Goal: Information Seeking & Learning: Learn about a topic

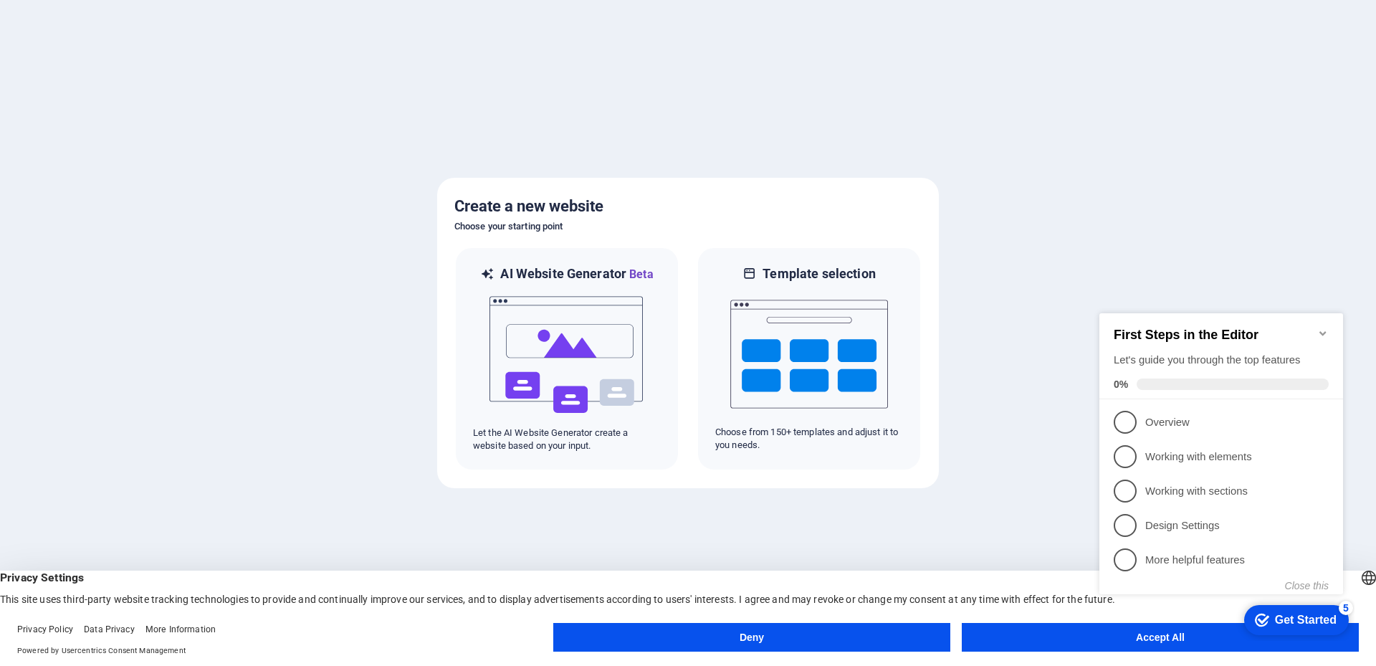
click at [836, 636] on button "Deny" at bounding box center [751, 637] width 397 height 29
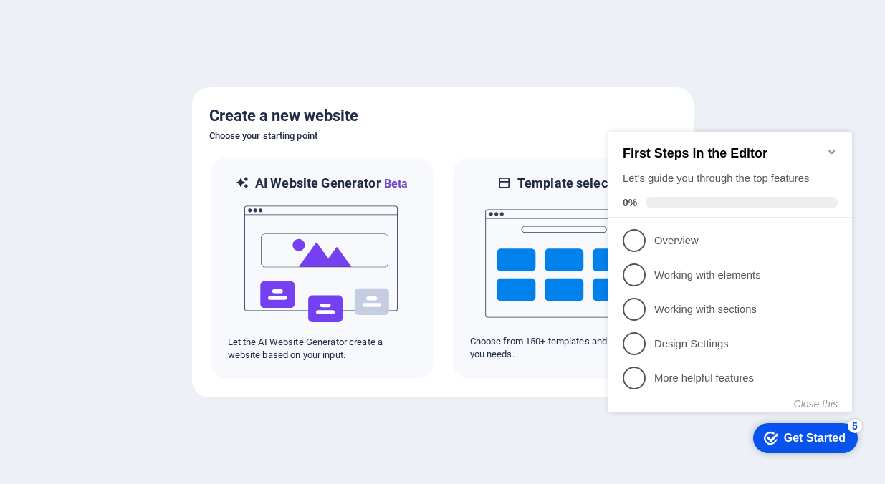
click at [630, 241] on span "1" at bounding box center [634, 240] width 23 height 23
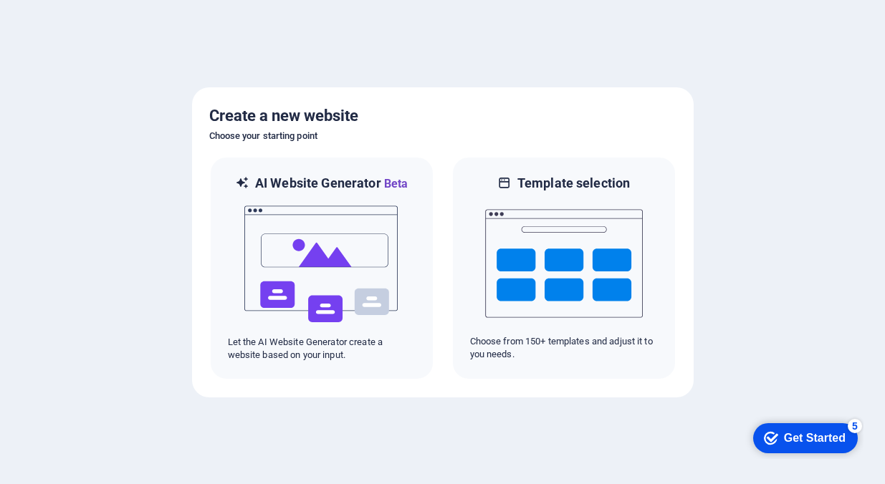
click at [809, 437] on div "Get Started" at bounding box center [815, 438] width 62 height 13
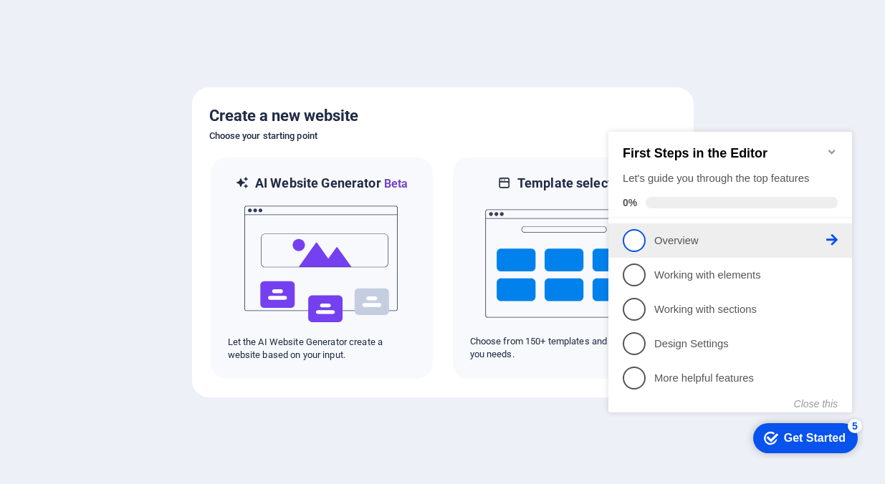
click at [626, 236] on span "1" at bounding box center [634, 240] width 23 height 23
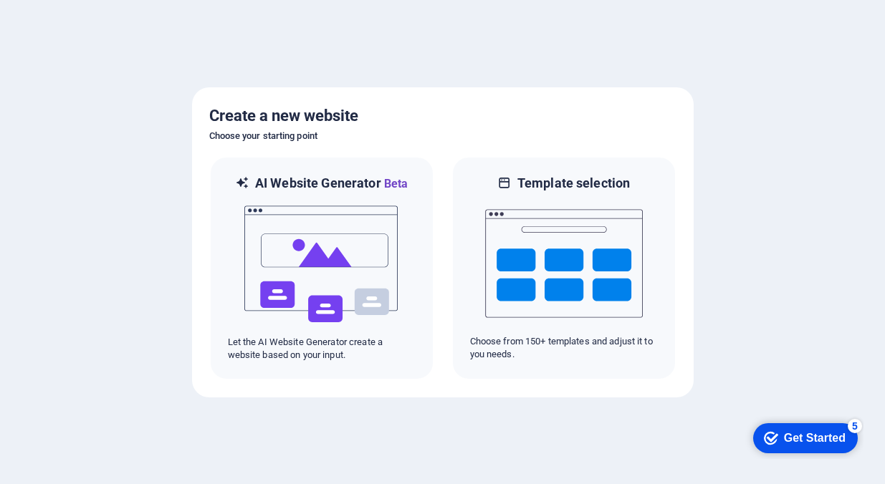
click at [794, 434] on div "Get Started" at bounding box center [815, 438] width 62 height 13
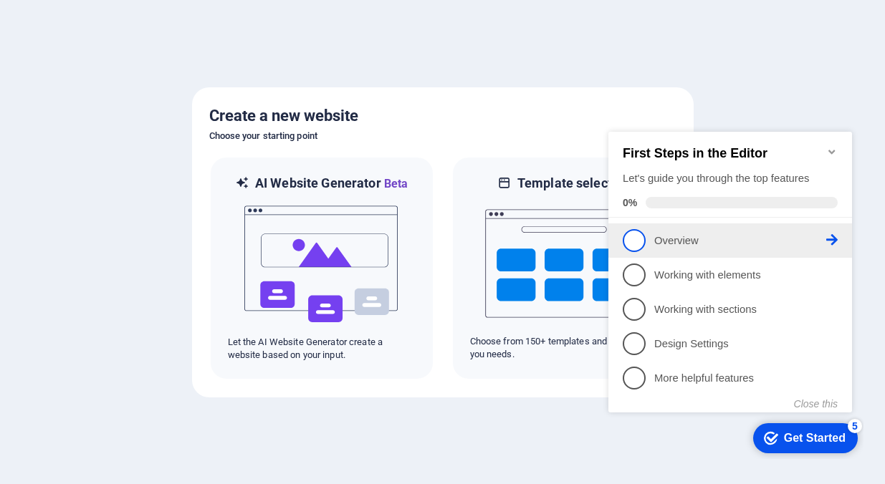
click at [821, 235] on p "Overview - incomplete" at bounding box center [740, 241] width 172 height 15
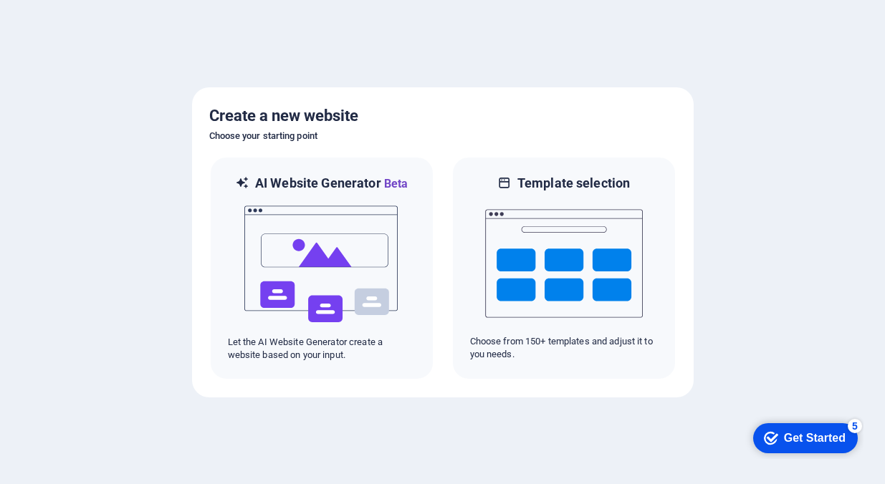
click at [800, 439] on div "Get Started" at bounding box center [815, 438] width 62 height 13
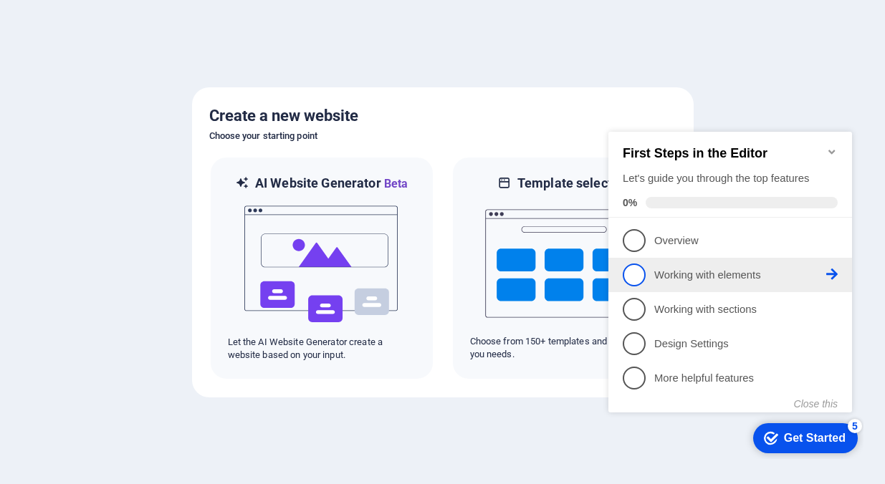
click at [694, 274] on p "Working with elements - incomplete" at bounding box center [740, 275] width 172 height 15
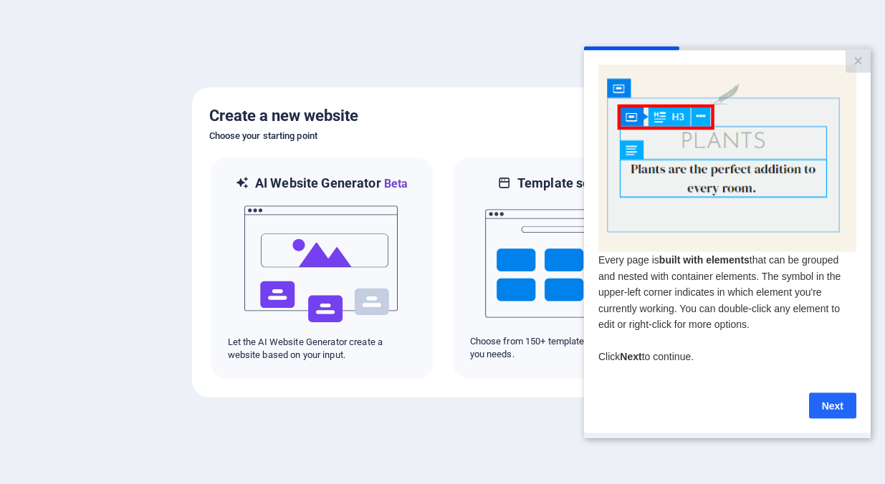
click at [832, 403] on link "Next" at bounding box center [832, 406] width 47 height 26
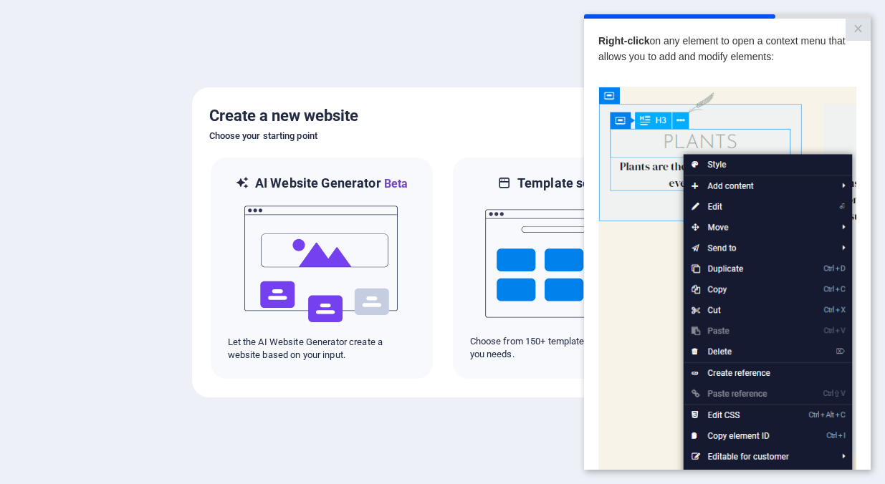
click at [814, 73] on div "Right-click on any element to open a context menu that allows you to add and mo…" at bounding box center [727, 54] width 258 height 43
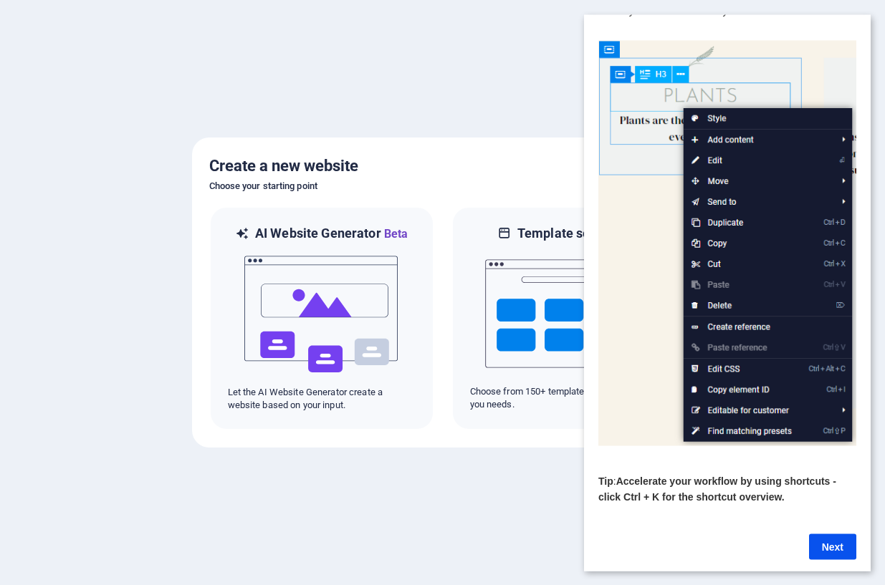
scroll to position [64, 0]
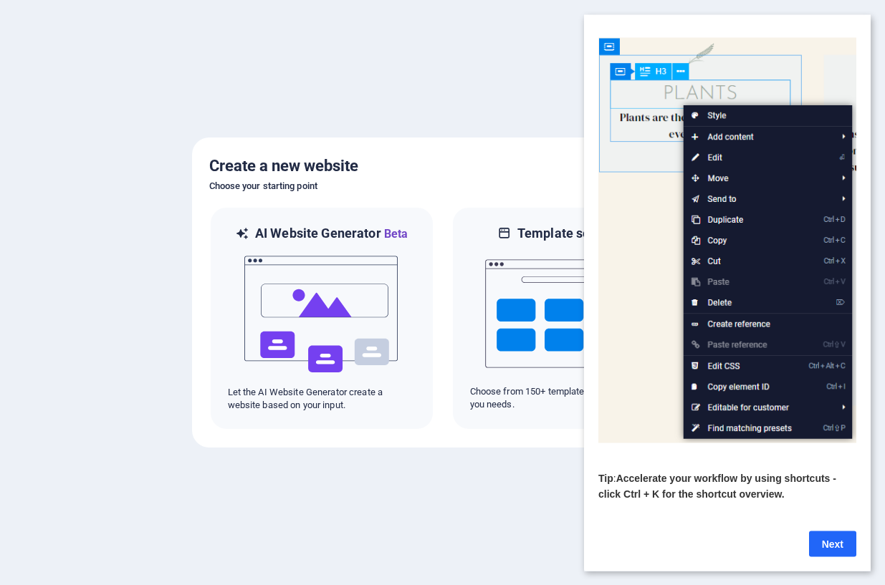
click at [839, 484] on link "Next" at bounding box center [832, 544] width 47 height 26
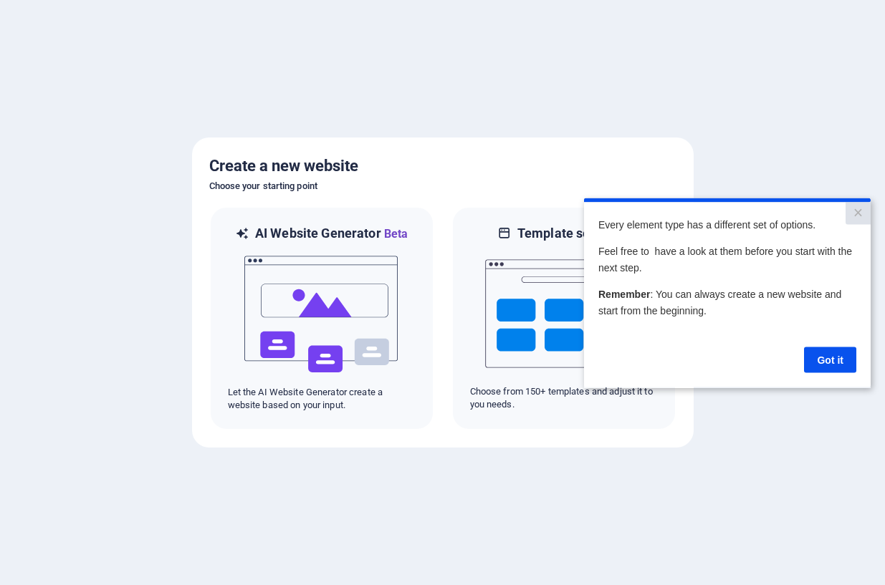
scroll to position [0, 0]
click at [828, 359] on link "Got it" at bounding box center [830, 360] width 52 height 26
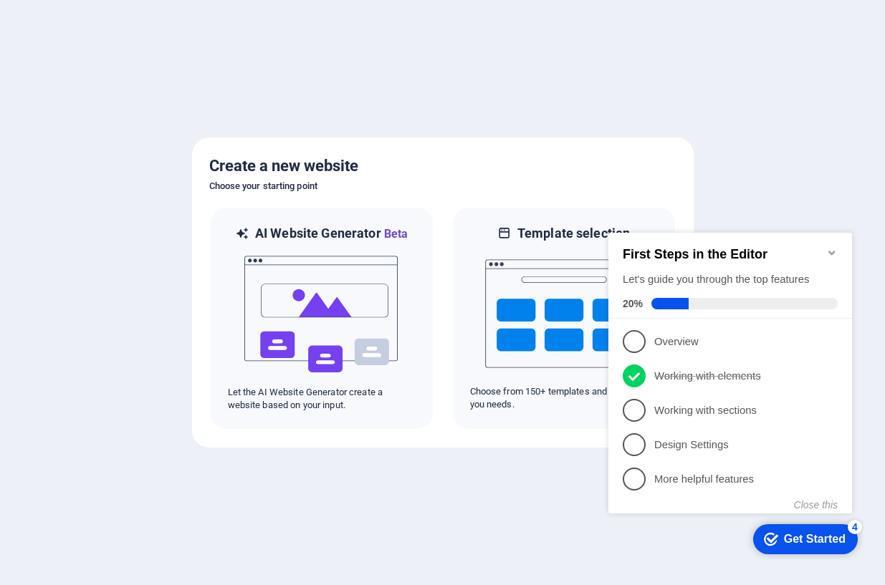
click at [793, 484] on div "Get Started" at bounding box center [815, 539] width 62 height 13
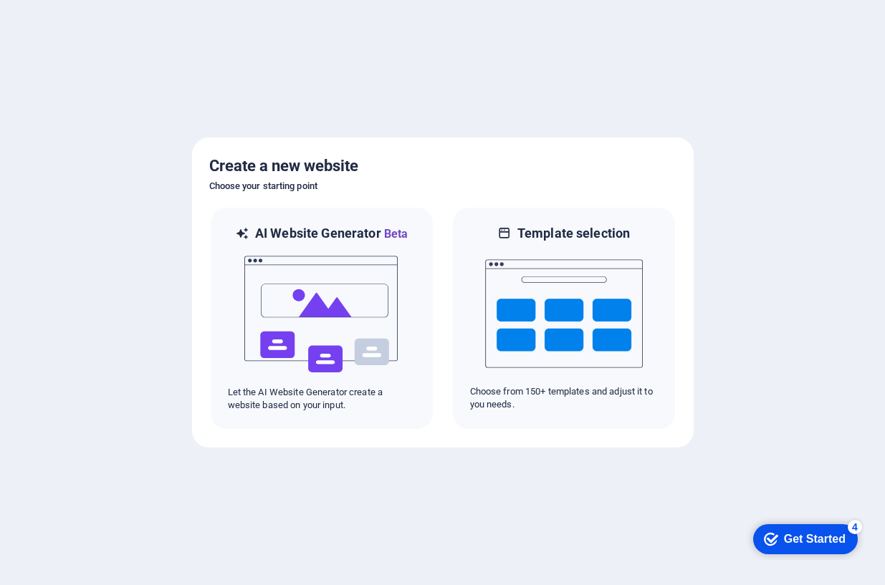
drag, startPoint x: 795, startPoint y: 536, endPoint x: 932, endPoint y: 828, distance: 322.2
click at [793, 484] on div "Get Started" at bounding box center [815, 539] width 62 height 13
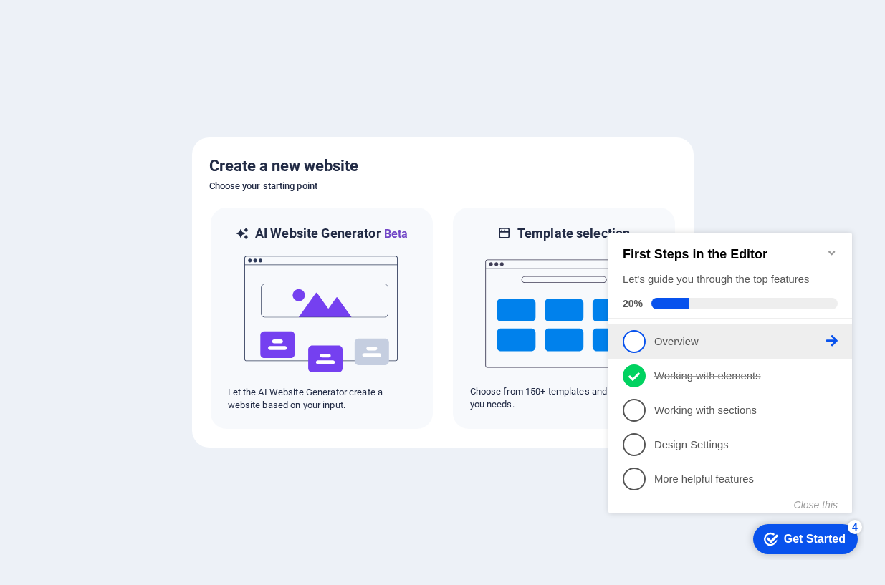
click at [629, 333] on span "1" at bounding box center [634, 341] width 23 height 23
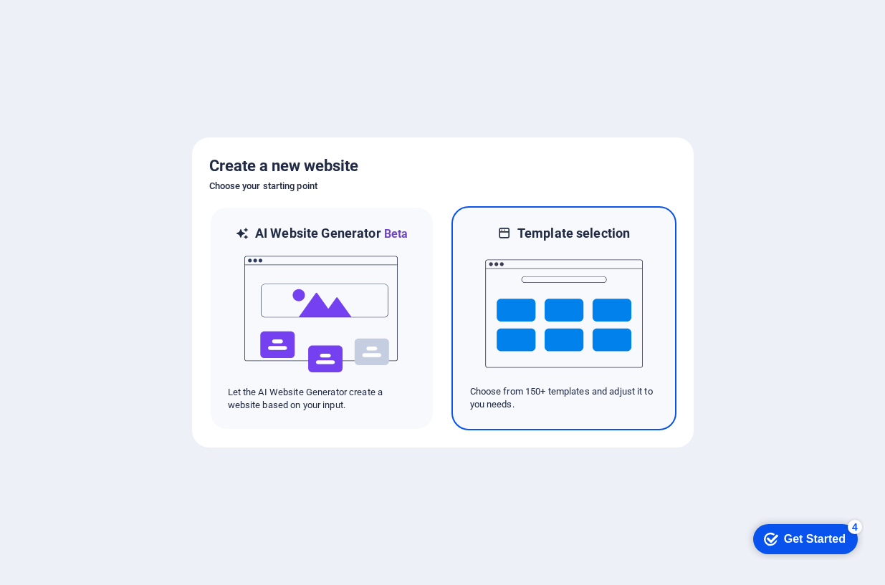
click at [585, 342] on img at bounding box center [564, 313] width 158 height 143
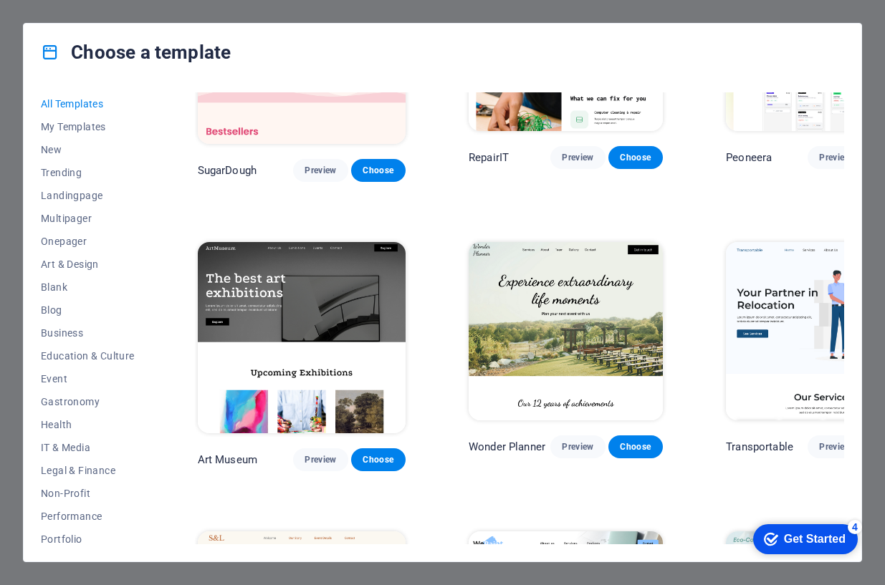
scroll to position [215, 0]
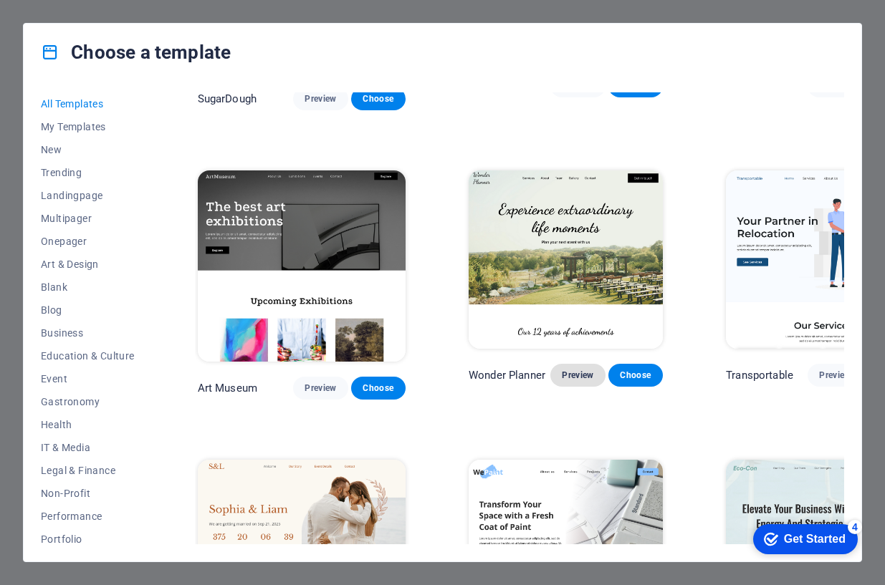
click at [562, 370] on span "Preview" at bounding box center [578, 375] width 32 height 11
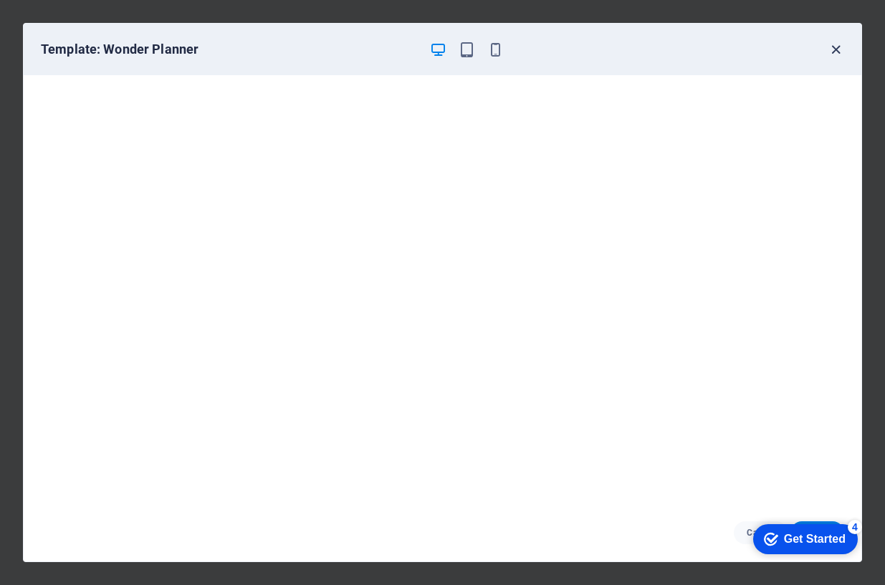
click at [838, 48] on icon "button" at bounding box center [836, 50] width 16 height 16
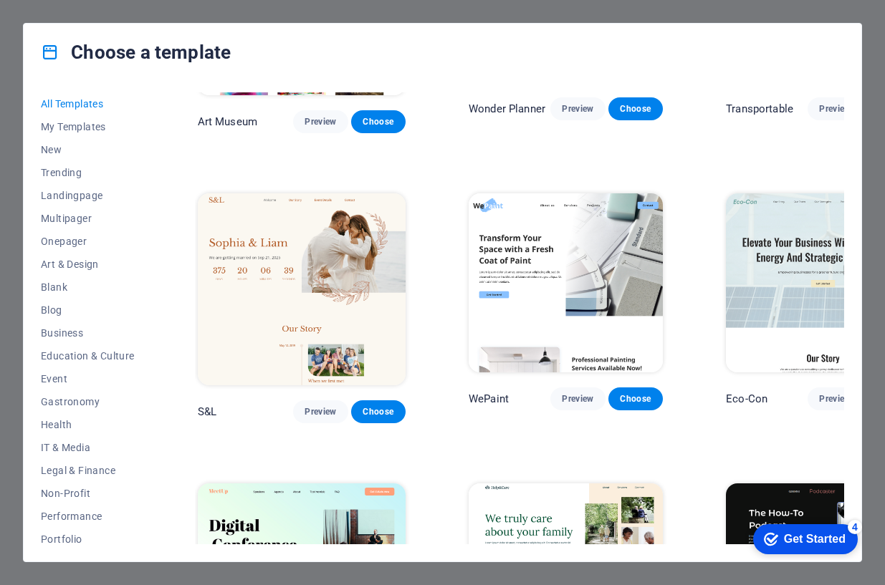
scroll to position [502, 0]
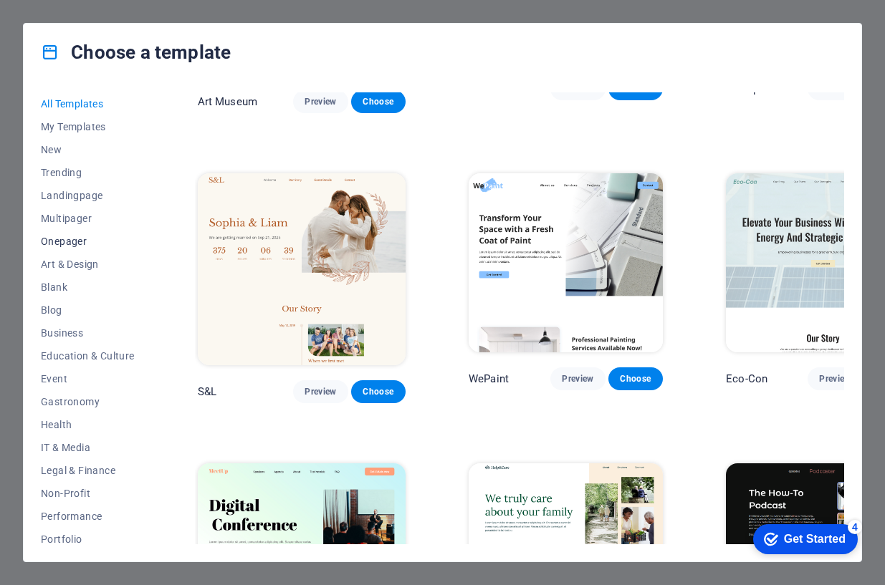
click at [60, 242] on span "Onepager" at bounding box center [88, 241] width 94 height 11
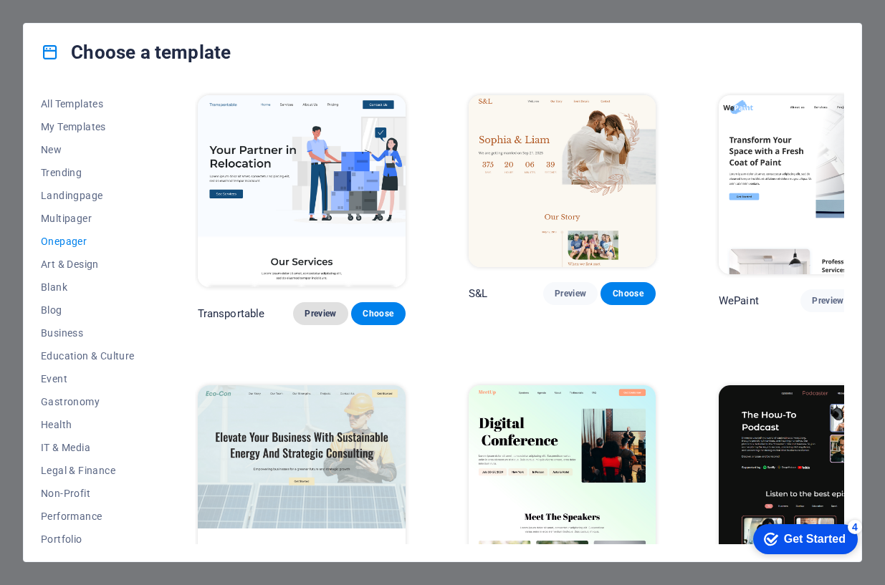
click at [293, 302] on button "Preview" at bounding box center [320, 313] width 54 height 23
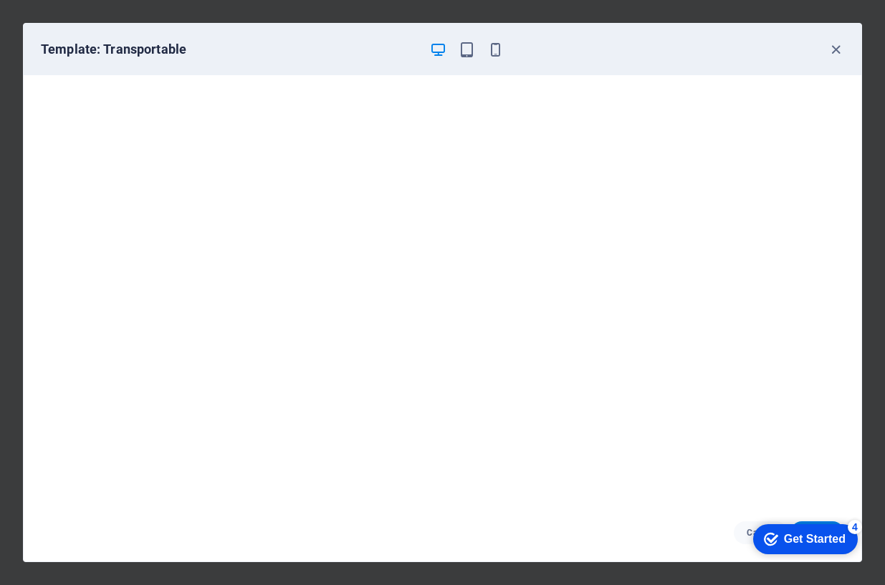
scroll to position [4, 0]
click at [829, 48] on icon "button" at bounding box center [836, 50] width 16 height 16
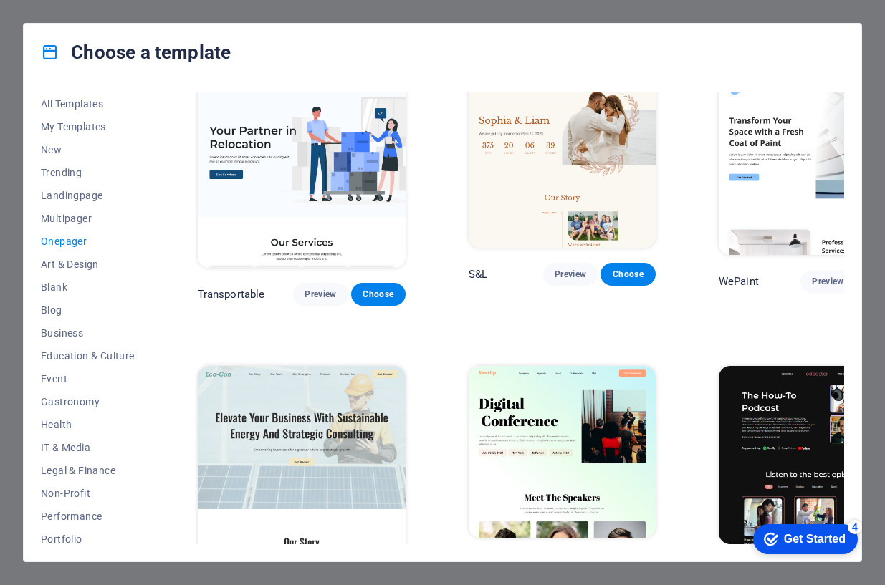
scroll to position [0, 0]
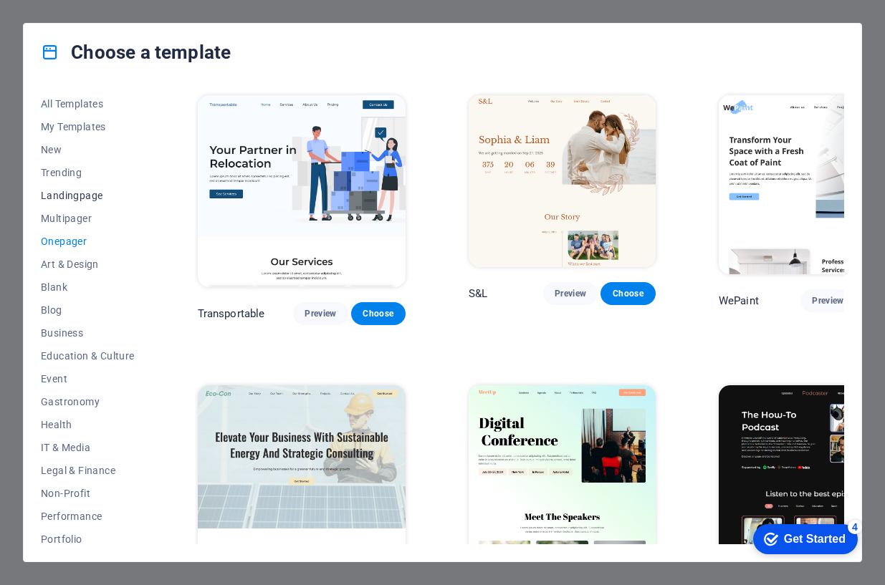
click at [77, 196] on span "Landingpage" at bounding box center [88, 195] width 94 height 11
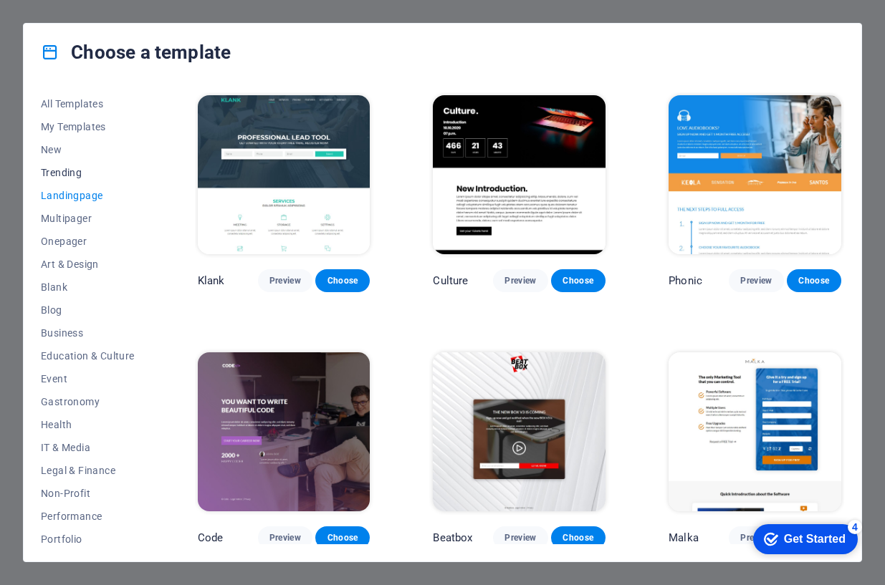
click at [60, 176] on span "Trending" at bounding box center [88, 172] width 94 height 11
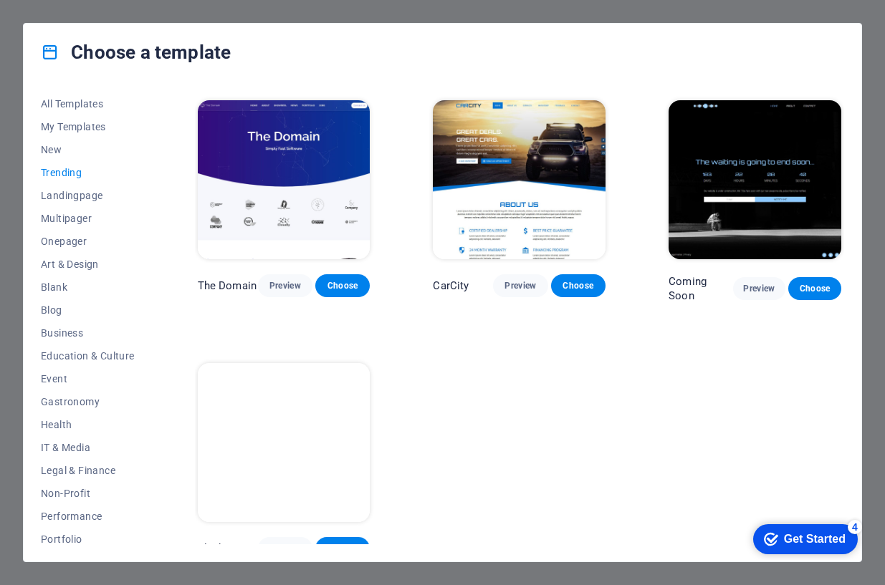
scroll to position [1047, 0]
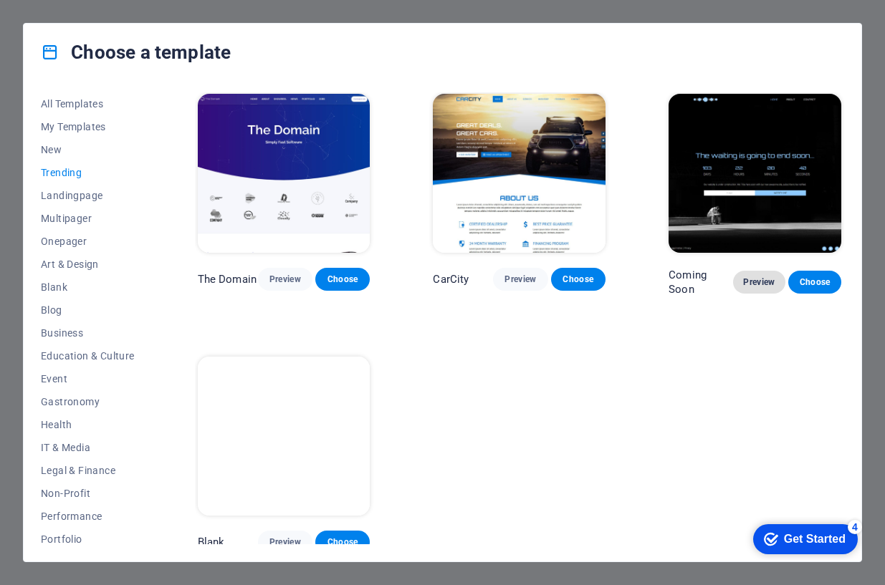
click at [760, 277] on span "Preview" at bounding box center [760, 282] width 30 height 11
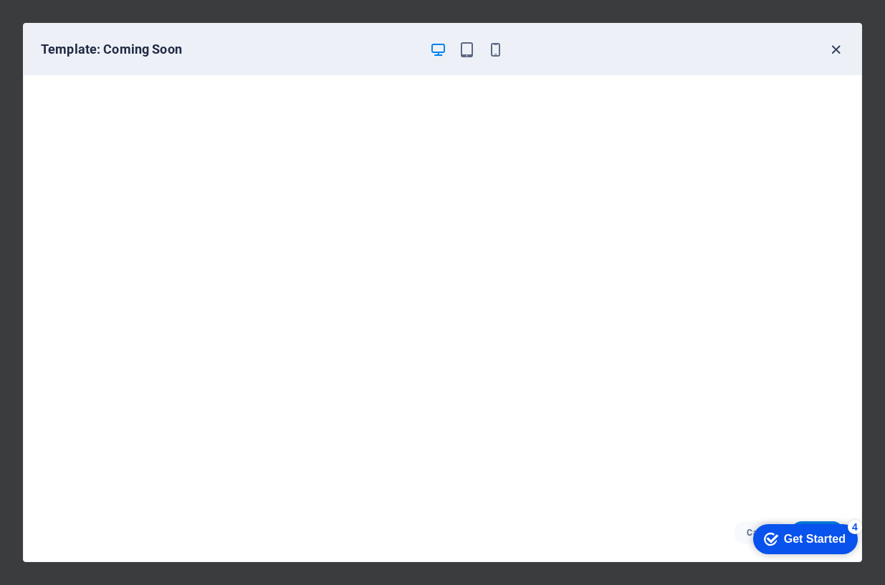
click at [836, 51] on icon "button" at bounding box center [836, 50] width 16 height 16
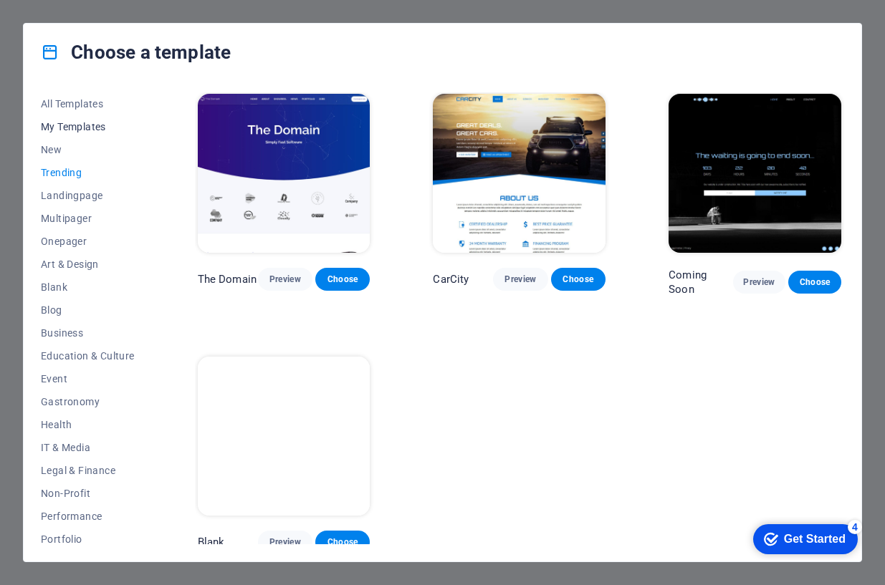
scroll to position [72, 0]
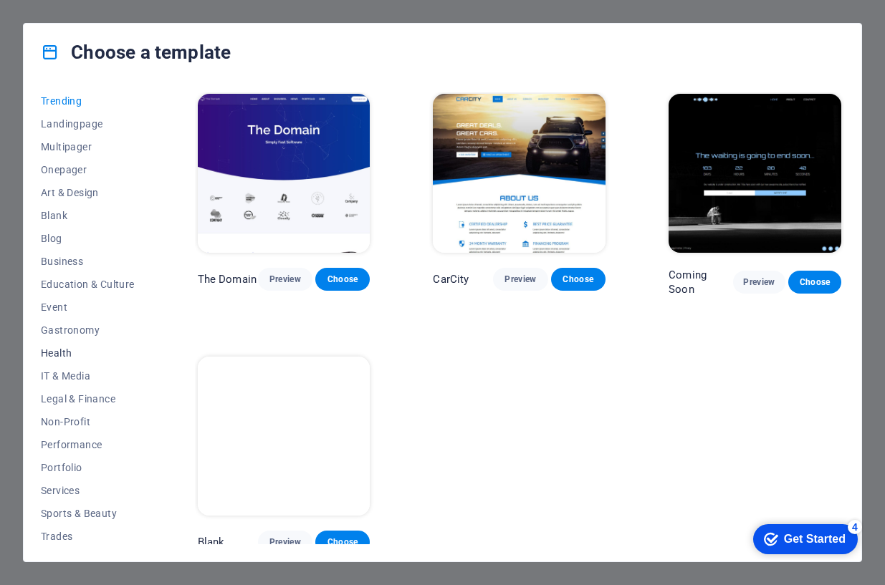
click at [72, 354] on span "Health" at bounding box center [88, 353] width 94 height 11
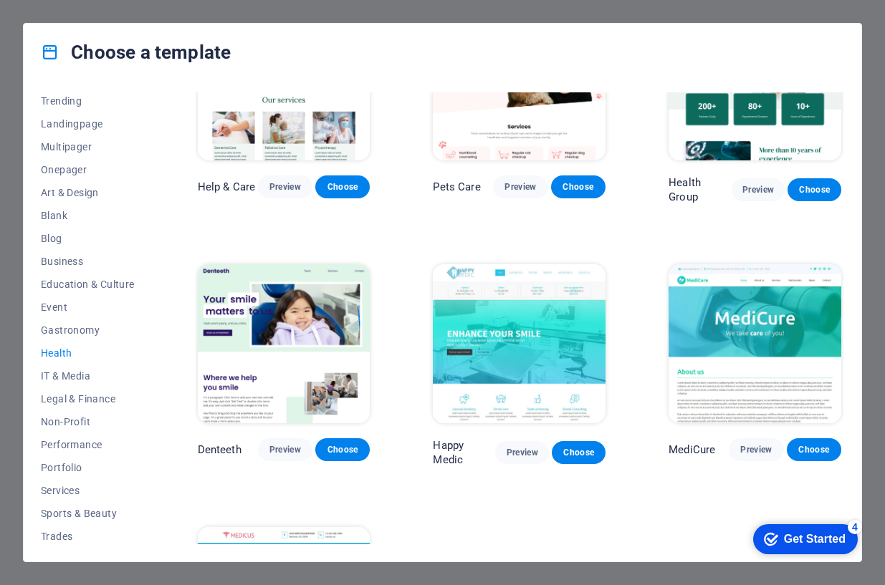
scroll to position [0, 0]
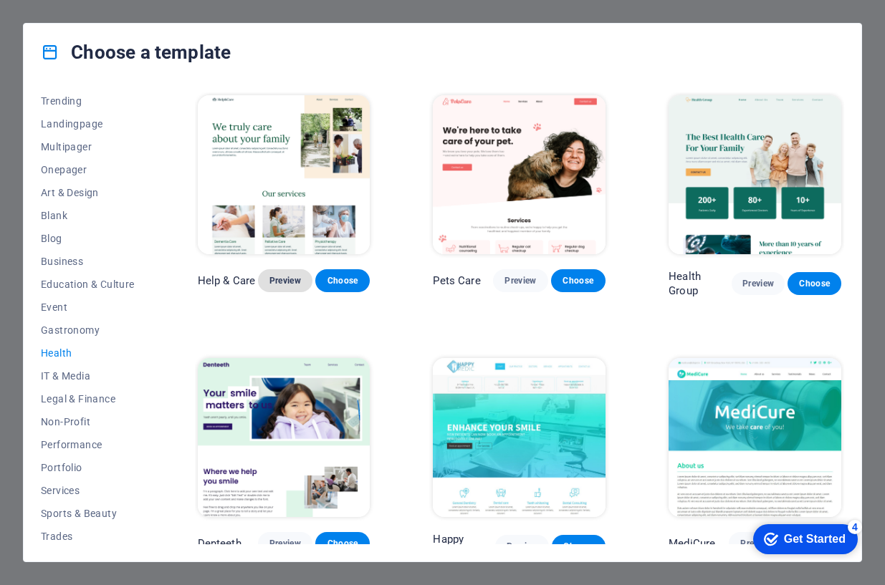
click at [292, 280] on span "Preview" at bounding box center [285, 280] width 32 height 11
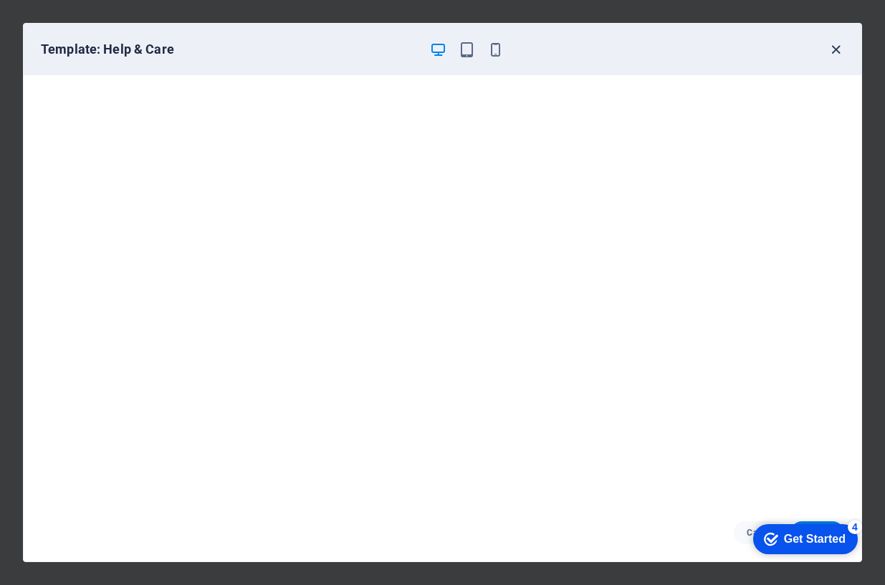
click at [835, 52] on icon "button" at bounding box center [836, 50] width 16 height 16
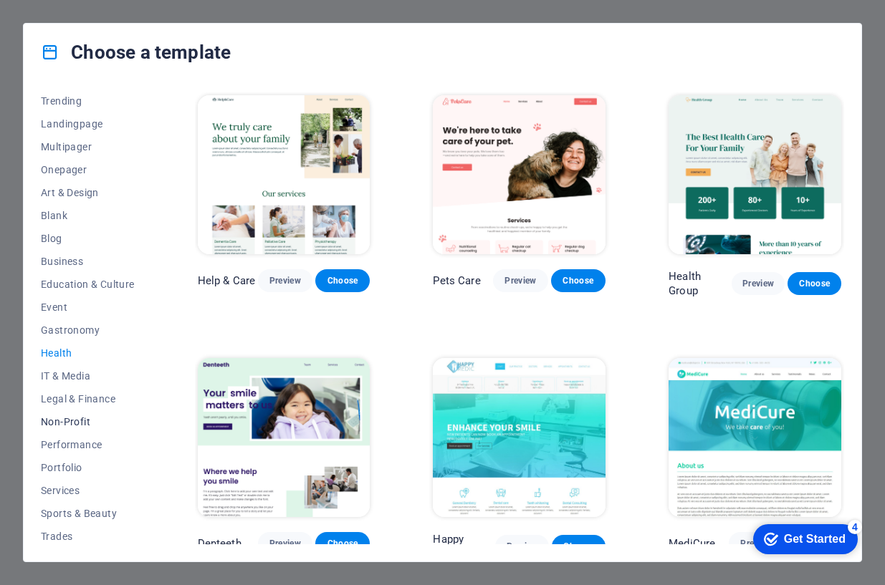
click at [82, 422] on span "Non-Profit" at bounding box center [88, 421] width 94 height 11
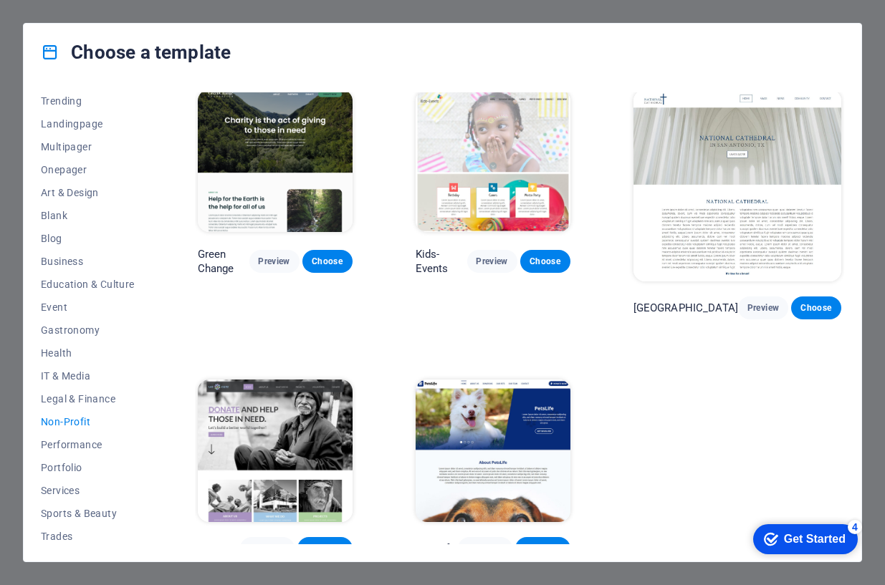
scroll to position [7, 0]
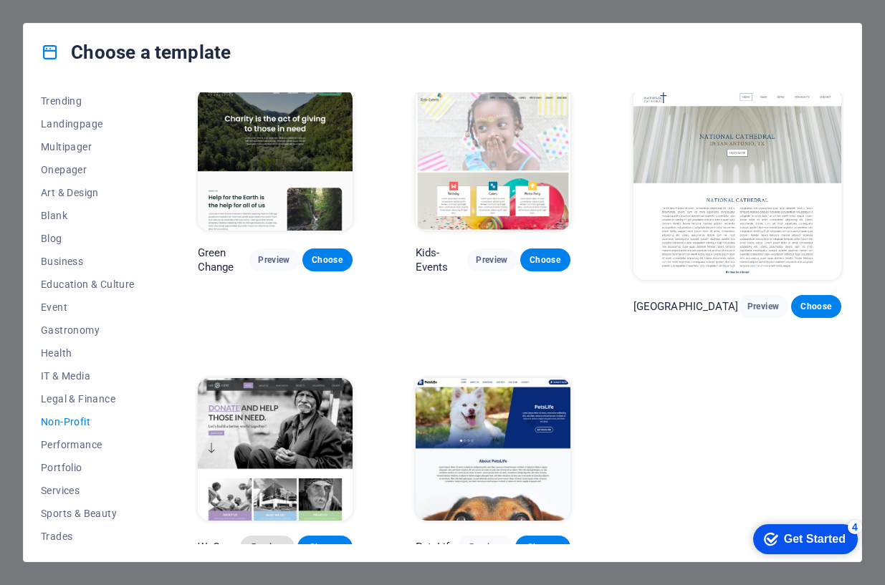
click at [283, 484] on span "Preview" at bounding box center [268, 547] width 32 height 11
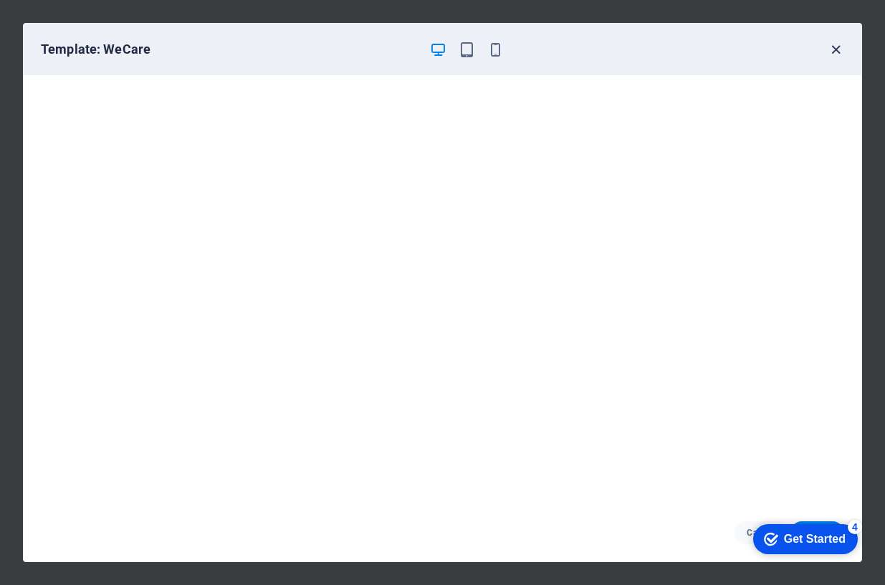
click at [836, 51] on icon "button" at bounding box center [836, 50] width 16 height 16
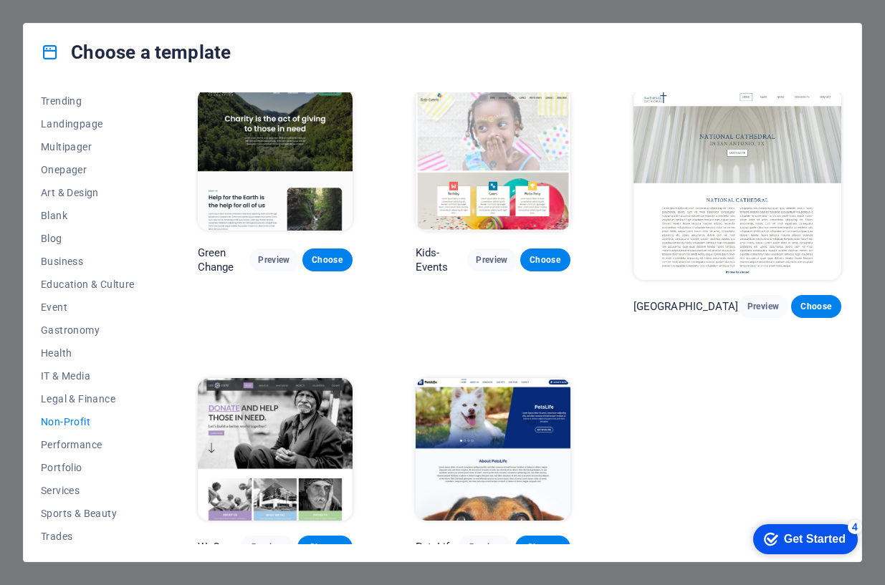
click at [295, 143] on img at bounding box center [275, 159] width 155 height 143
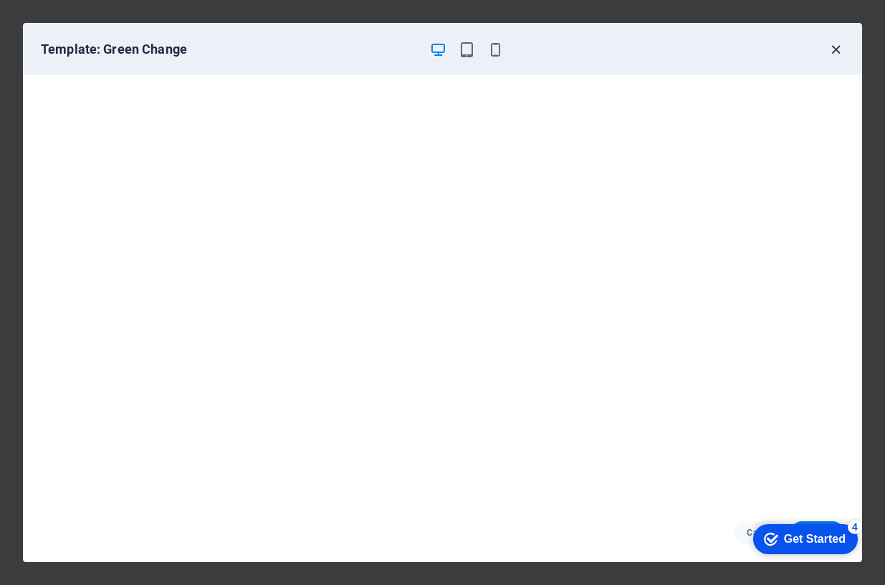
click at [837, 49] on icon "button" at bounding box center [836, 50] width 16 height 16
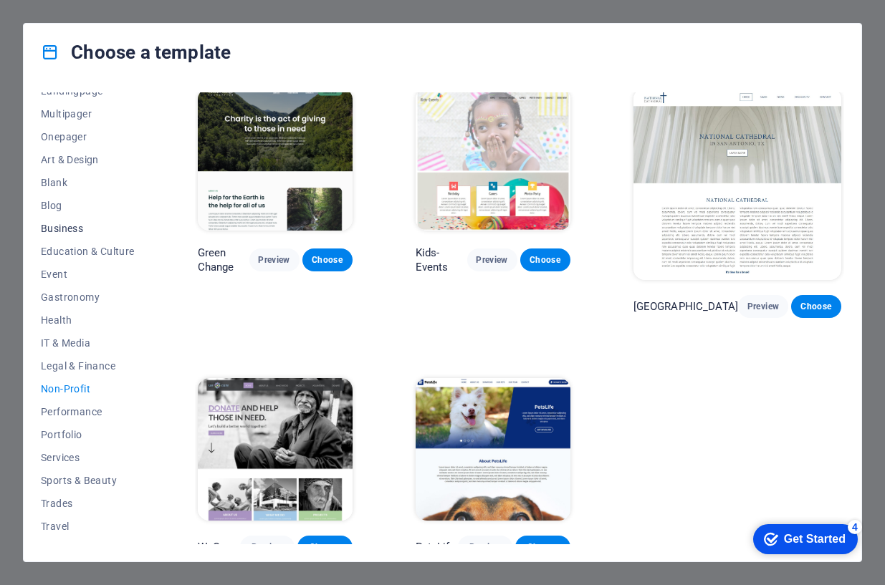
scroll to position [121, 0]
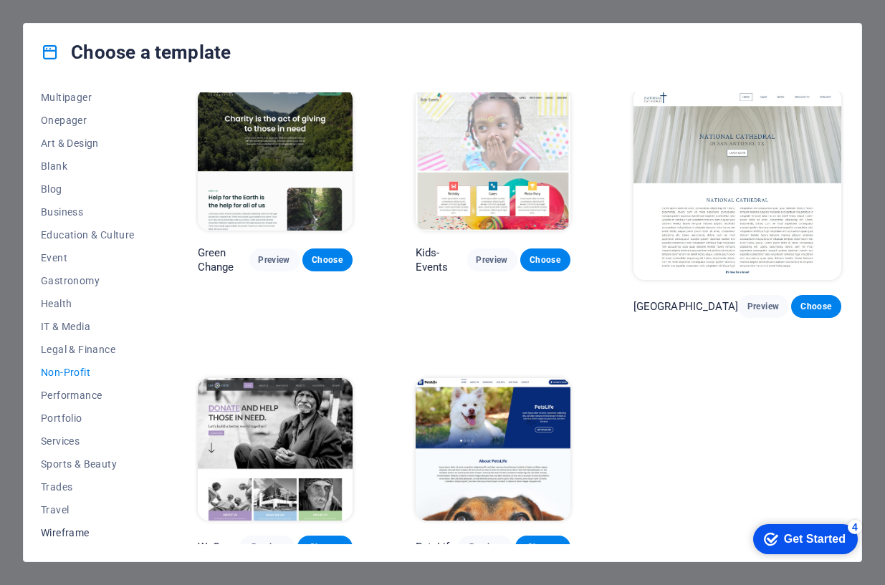
click at [70, 484] on span "Wireframe" at bounding box center [88, 532] width 94 height 11
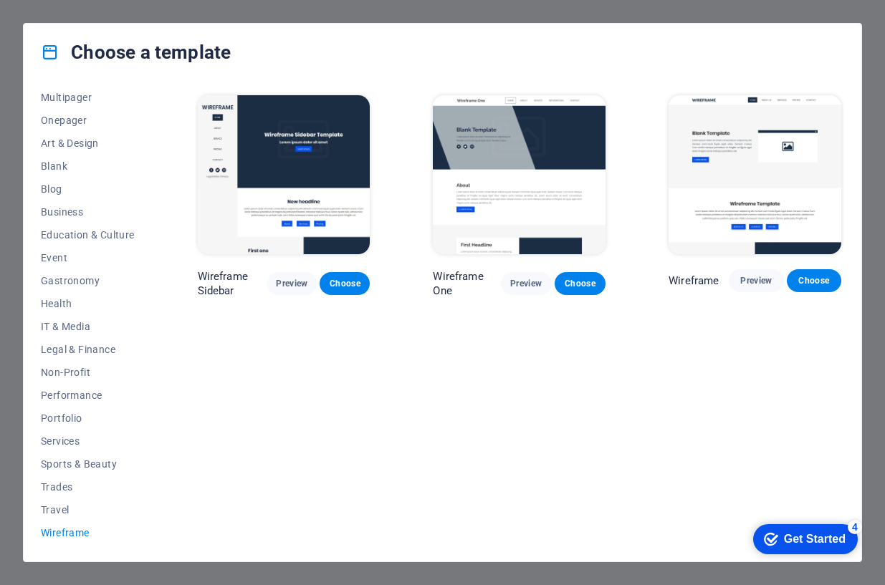
scroll to position [0, 0]
click at [297, 281] on span "Preview" at bounding box center [291, 283] width 27 height 11
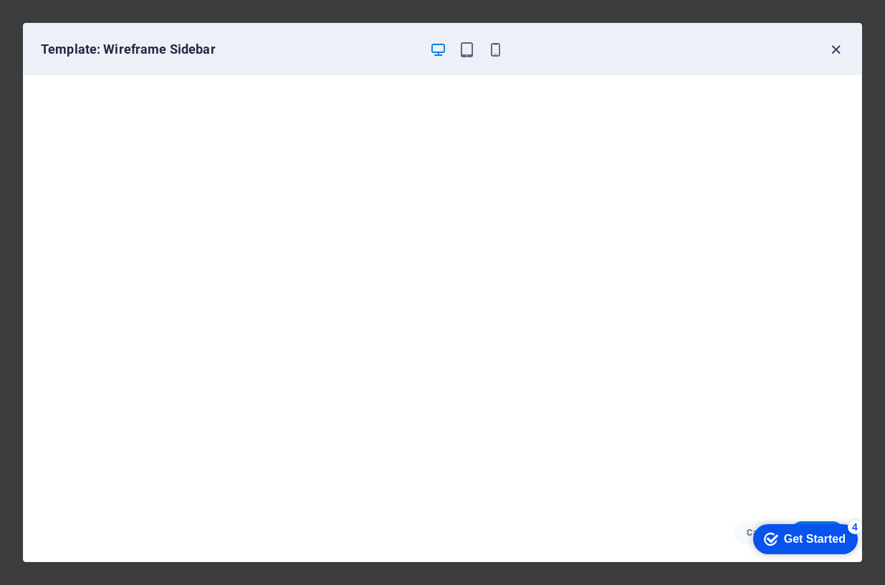
click at [835, 43] on icon "button" at bounding box center [836, 50] width 16 height 16
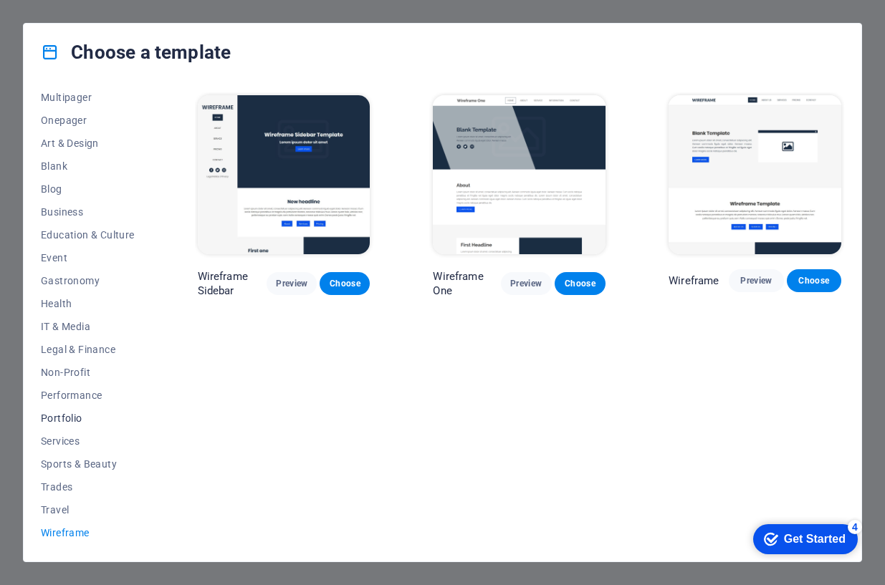
click at [70, 421] on span "Portfolio" at bounding box center [88, 418] width 94 height 11
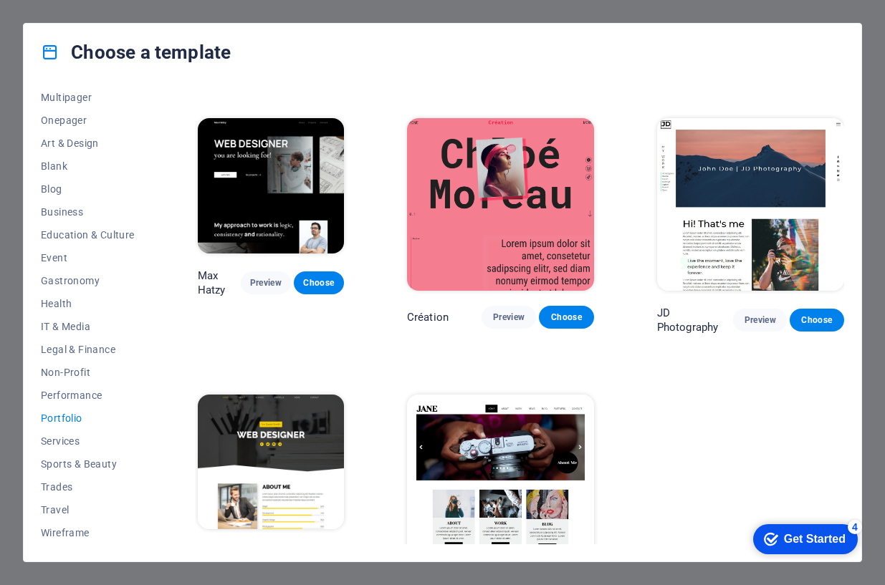
scroll to position [269, 0]
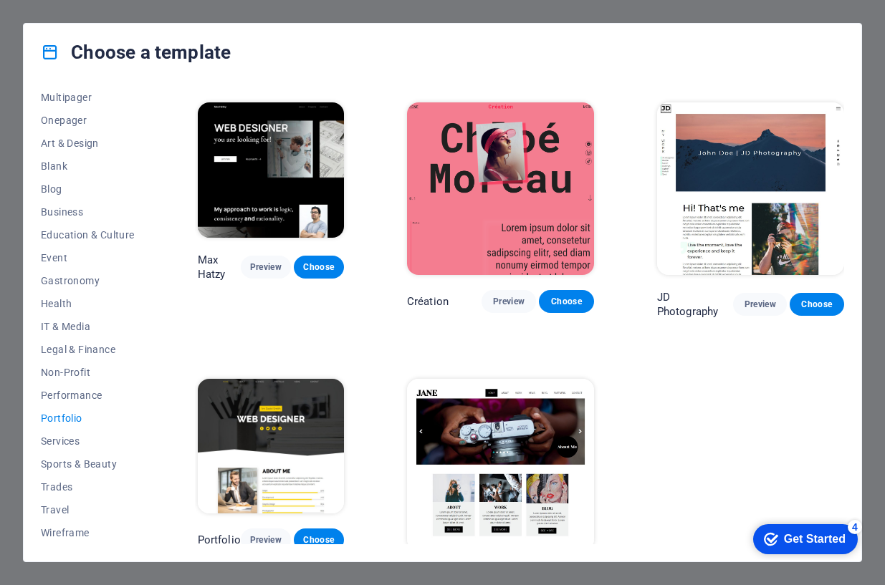
click at [275, 386] on img at bounding box center [271, 446] width 146 height 135
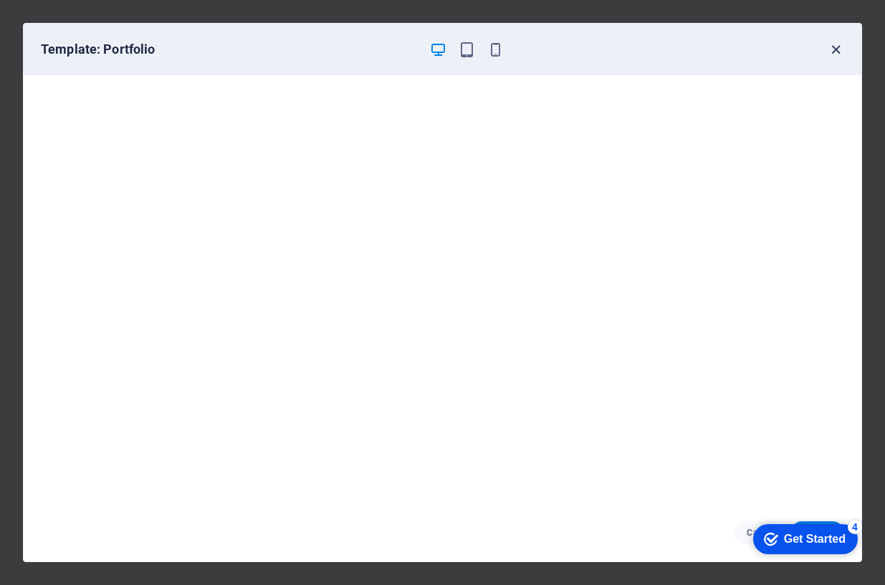
click at [832, 49] on icon "button" at bounding box center [836, 50] width 16 height 16
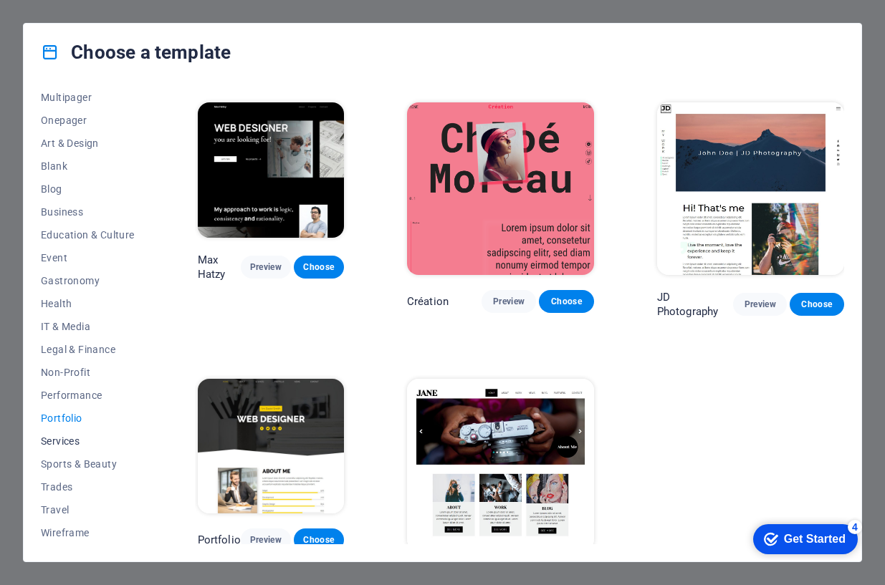
click at [71, 436] on span "Services" at bounding box center [88, 441] width 94 height 11
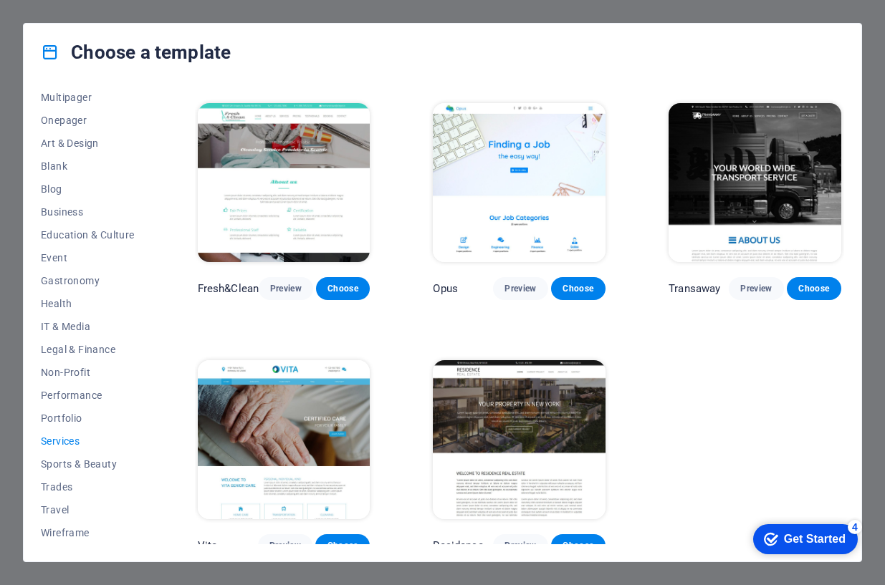
scroll to position [1297, 0]
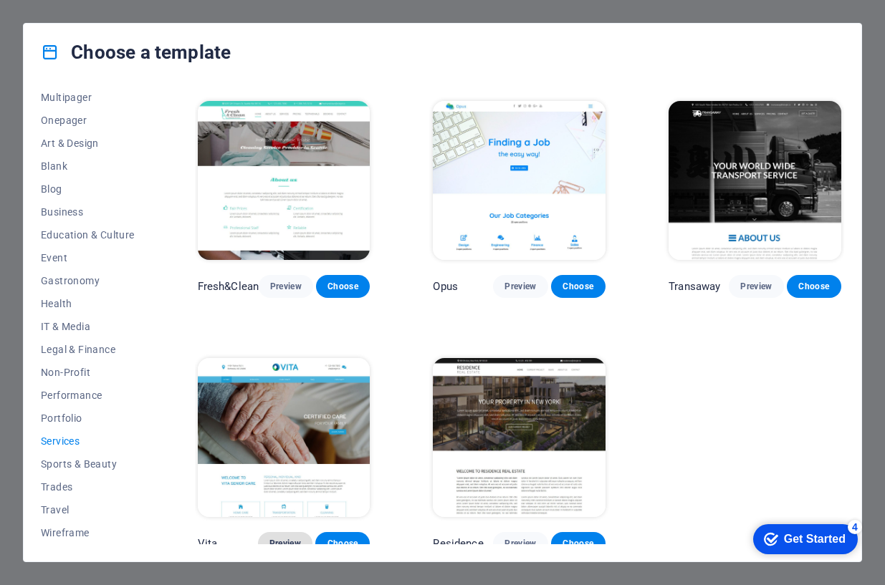
click at [280, 484] on button "Preview" at bounding box center [285, 543] width 54 height 23
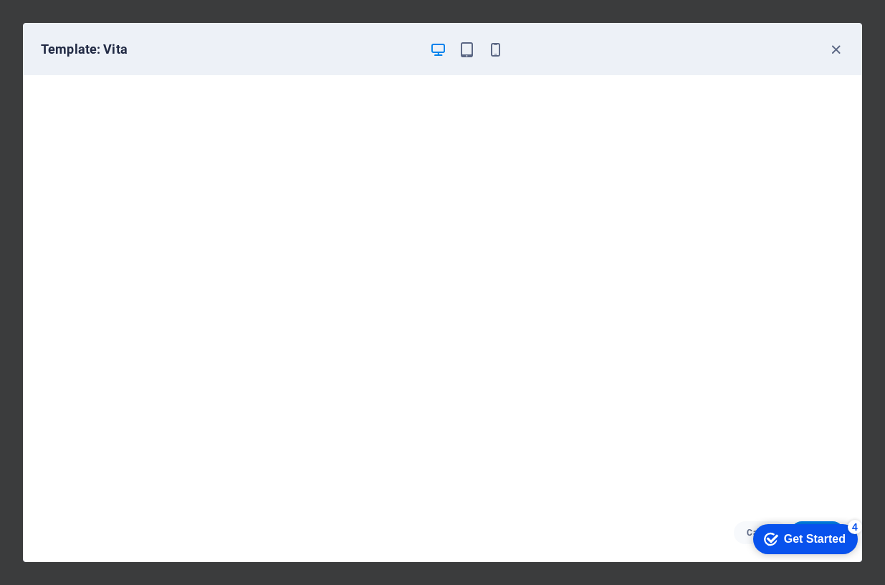
click at [69, 25] on div "Template: Vita" at bounding box center [443, 50] width 838 height 52
click at [464, 52] on icon "button" at bounding box center [467, 50] width 16 height 16
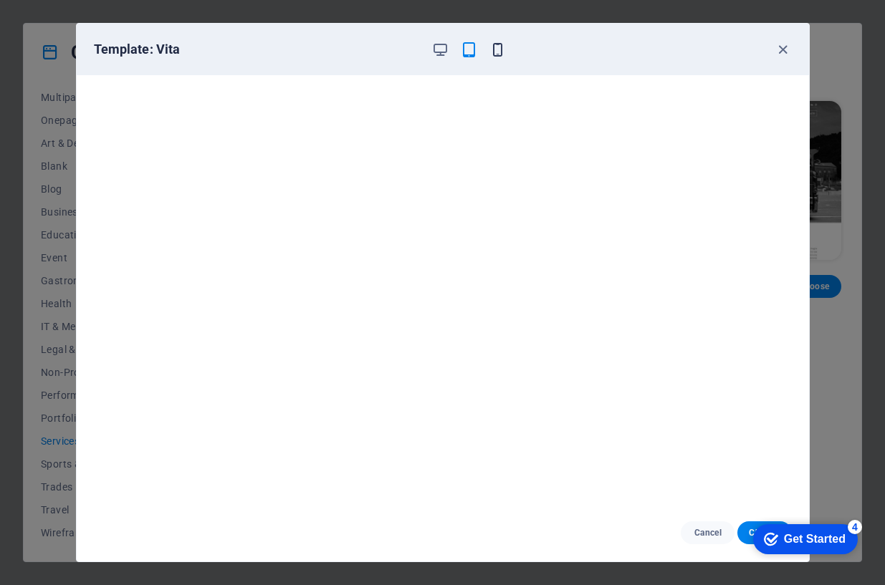
click at [501, 47] on icon "button" at bounding box center [497, 50] width 16 height 16
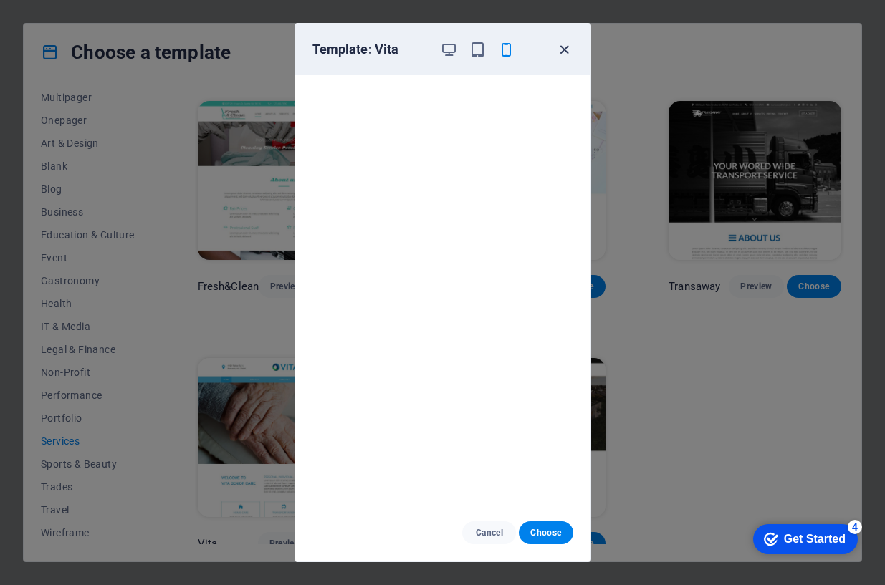
click at [560, 48] on icon "button" at bounding box center [564, 50] width 16 height 16
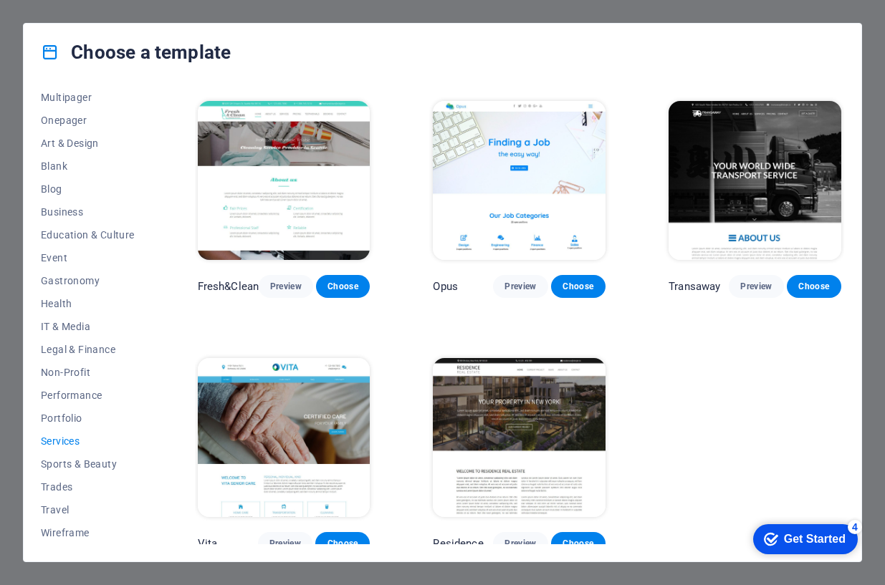
click at [316, 43] on div "Choose a template" at bounding box center [443, 52] width 838 height 57
click at [282, 61] on div "Choose a template" at bounding box center [443, 52] width 838 height 57
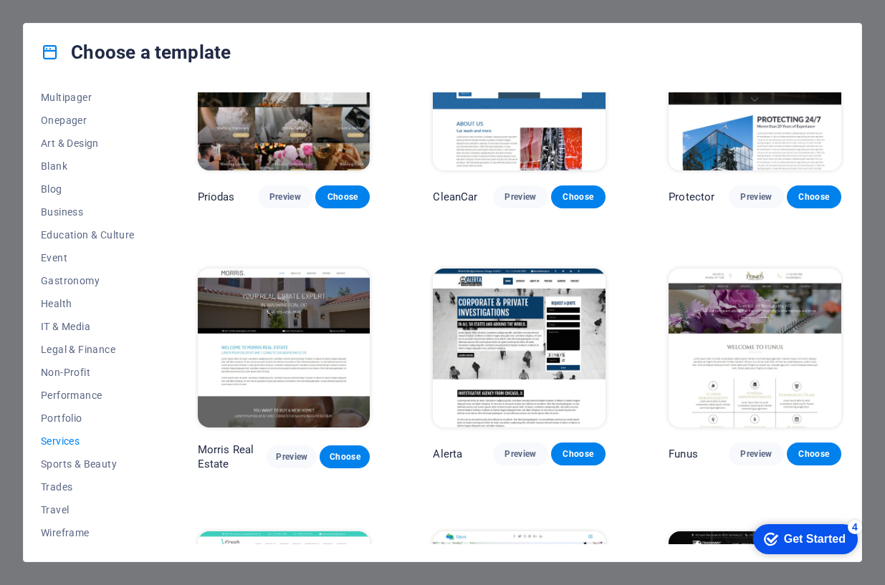
scroll to position [795, 0]
